Goal: Book appointment/travel/reservation

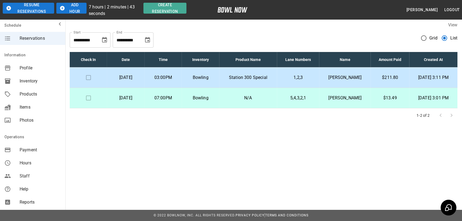
click at [275, 79] on td "Station 300 Special" at bounding box center [248, 77] width 58 height 20
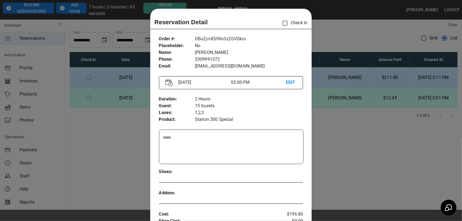
scroll to position [9, 0]
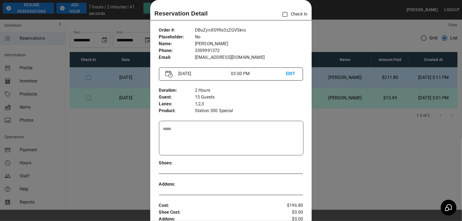
click at [337, 32] on div at bounding box center [231, 110] width 462 height 221
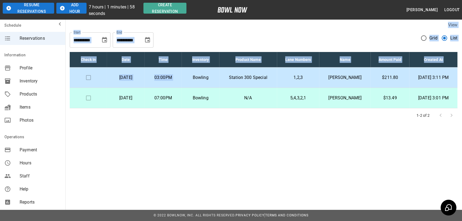
drag, startPoint x: 172, startPoint y: 27, endPoint x: 200, endPoint y: 81, distance: 60.6
click at [200, 81] on div "**********" at bounding box center [263, 71] width 397 height 109
click at [199, 81] on td "Bowling" at bounding box center [200, 77] width 37 height 20
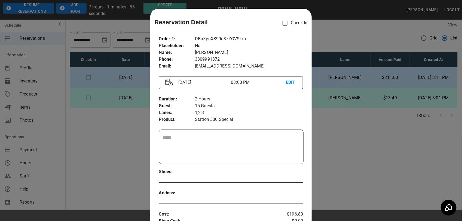
scroll to position [9, 0]
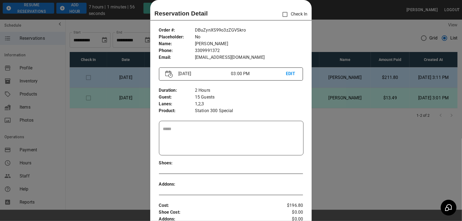
click at [197, 80] on div "Order # : Placeholder : Name : Phone : Email : DBuZynXS99o3zZGVSkro No contessa…" at bounding box center [231, 188] width 162 height 330
click at [74, 146] on div at bounding box center [231, 110] width 462 height 221
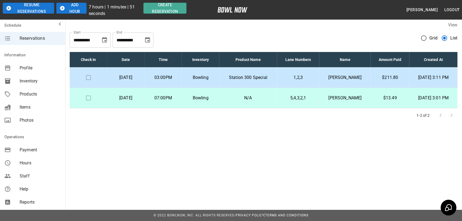
click at [138, 77] on p "[DATE]" at bounding box center [125, 77] width 29 height 7
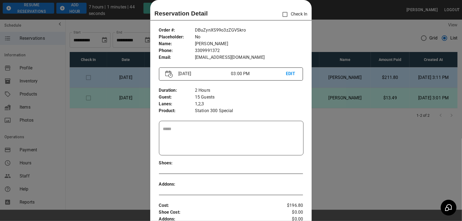
click at [108, 132] on div at bounding box center [231, 110] width 462 height 221
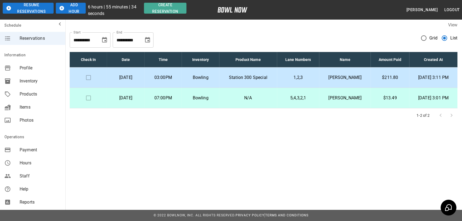
click at [114, 76] on p "[DATE]" at bounding box center [125, 77] width 29 height 7
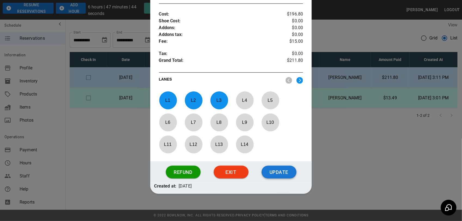
click at [278, 172] on button "Update" at bounding box center [279, 172] width 35 height 13
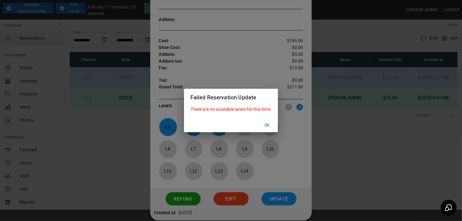
click at [267, 122] on button "Ok" at bounding box center [266, 125] width 17 height 10
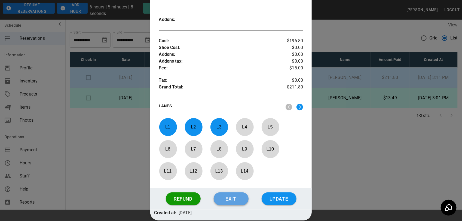
click at [237, 199] on button "Exit" at bounding box center [231, 198] width 35 height 13
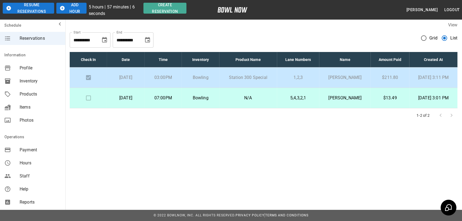
click at [177, 35] on div "**********" at bounding box center [264, 38] width 388 height 20
